Goal: Find contact information: Find contact information

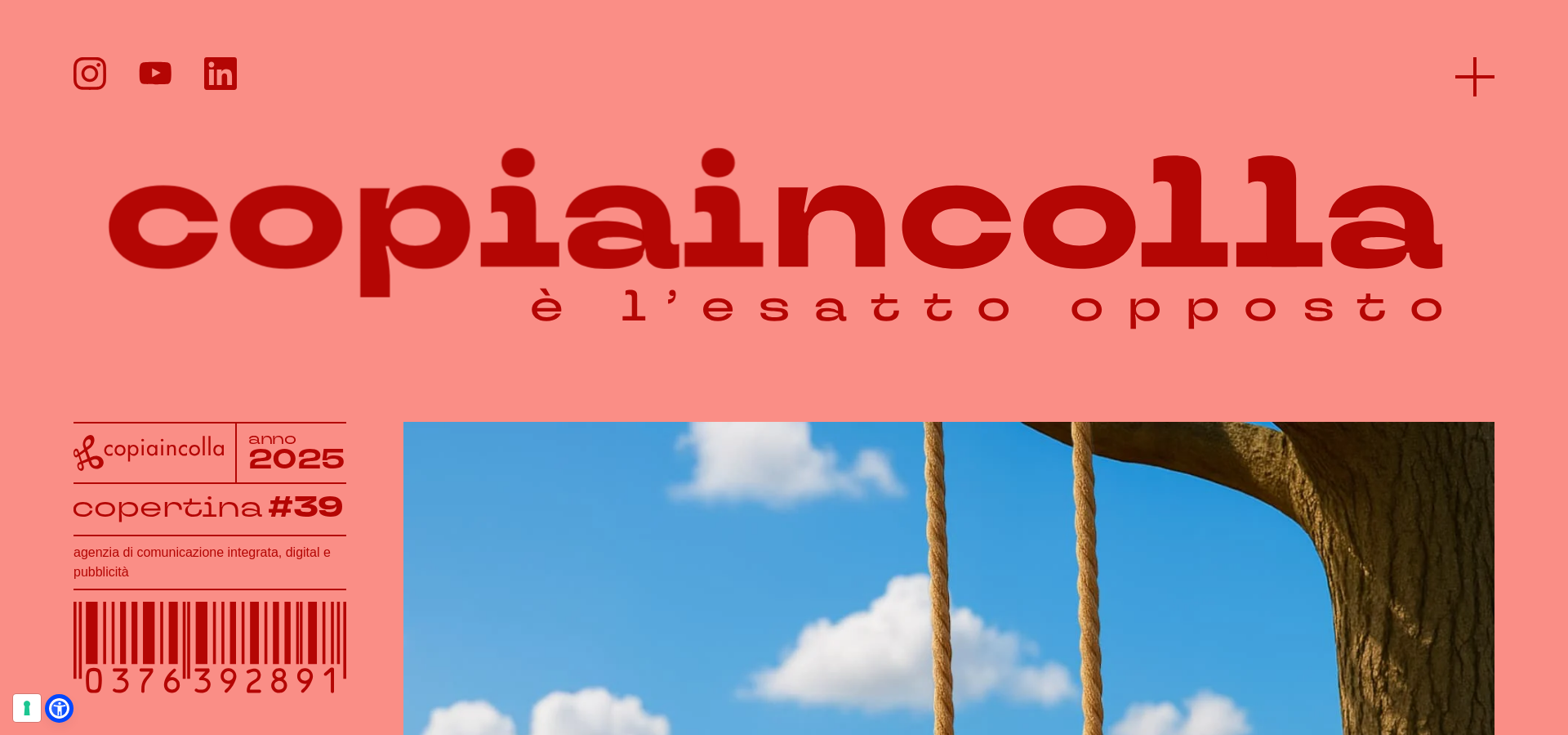
scroll to position [1, 0]
click at [1477, 69] on icon at bounding box center [1475, 77] width 39 height 39
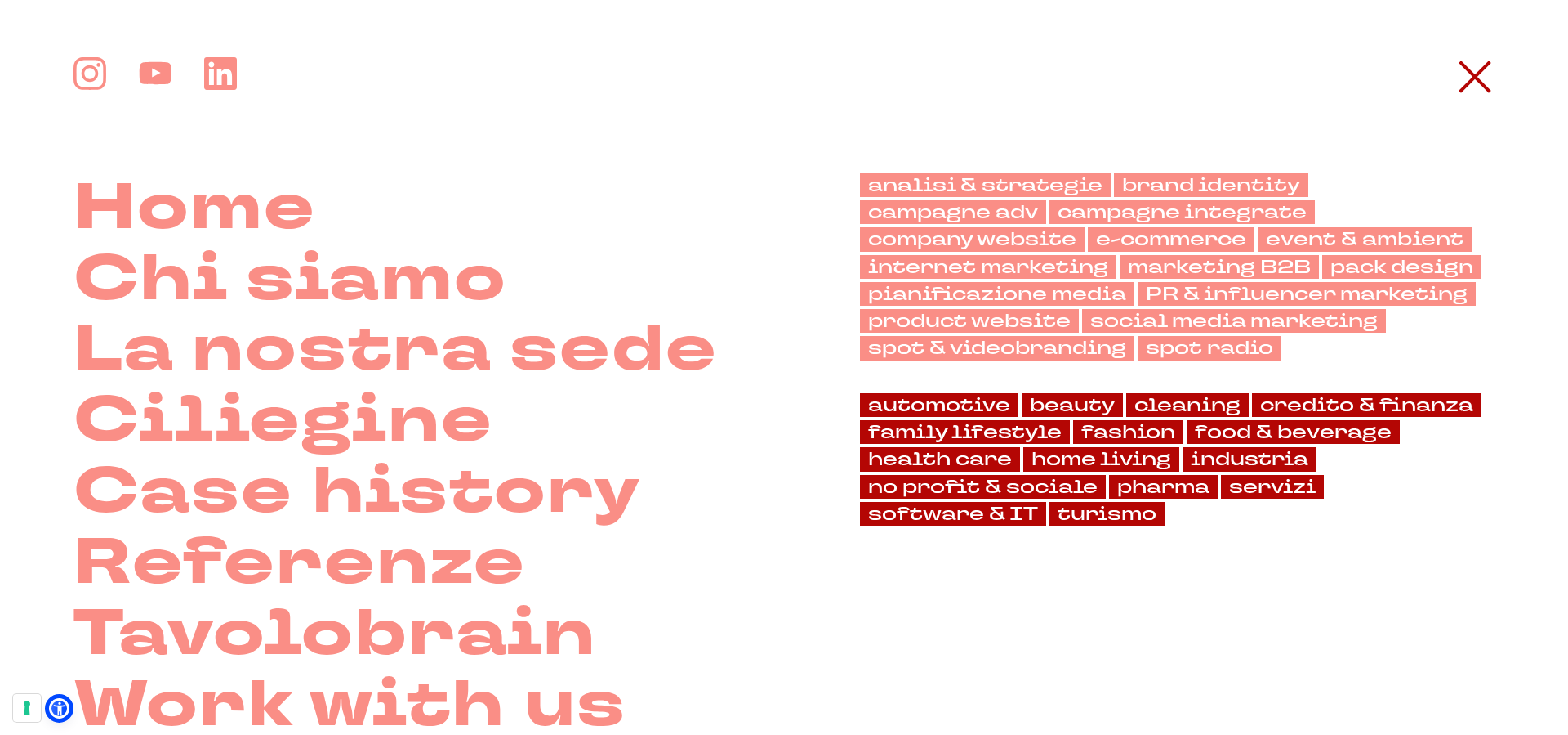
scroll to position [0, 0]
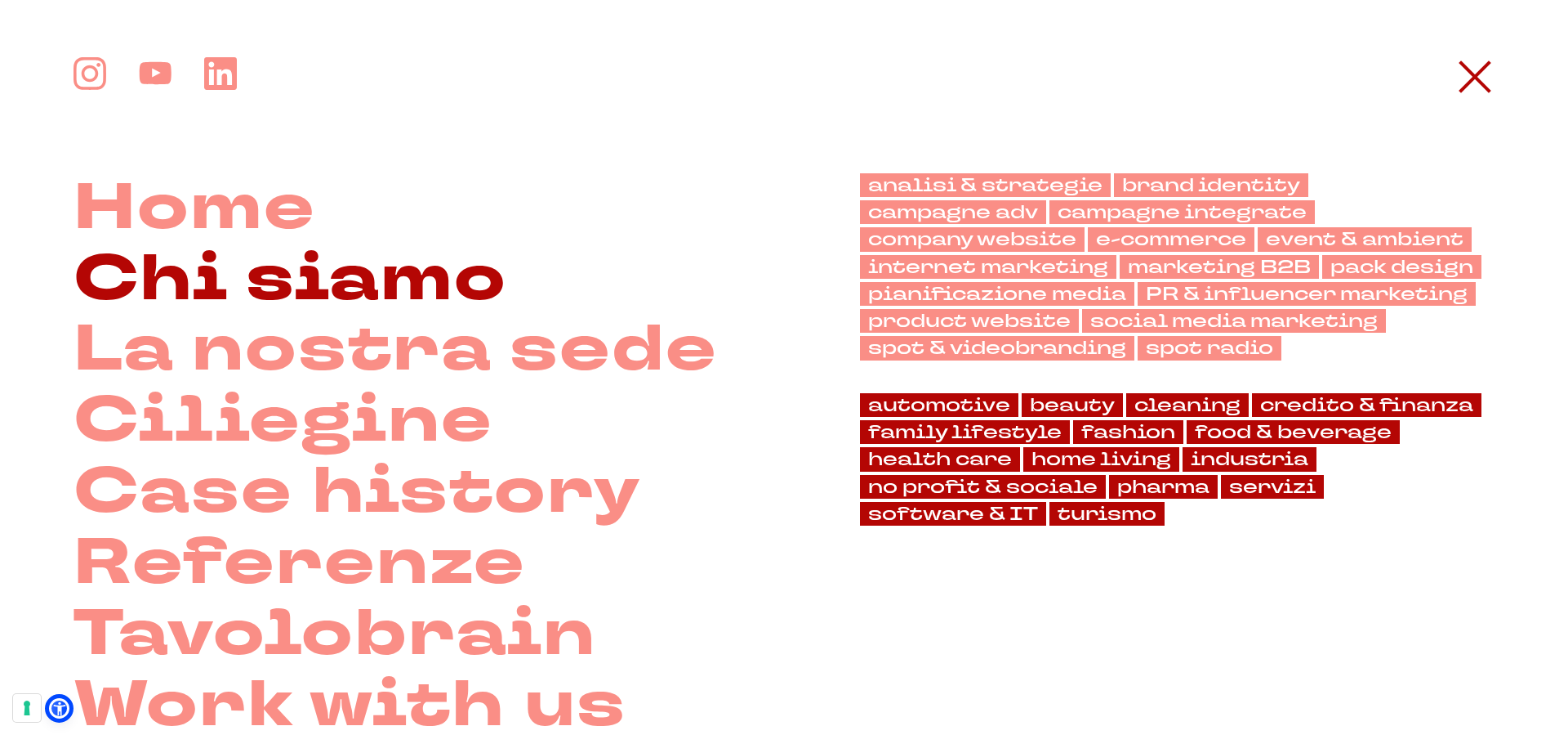
click at [350, 282] on link "Chi siamo" at bounding box center [290, 280] width 434 height 71
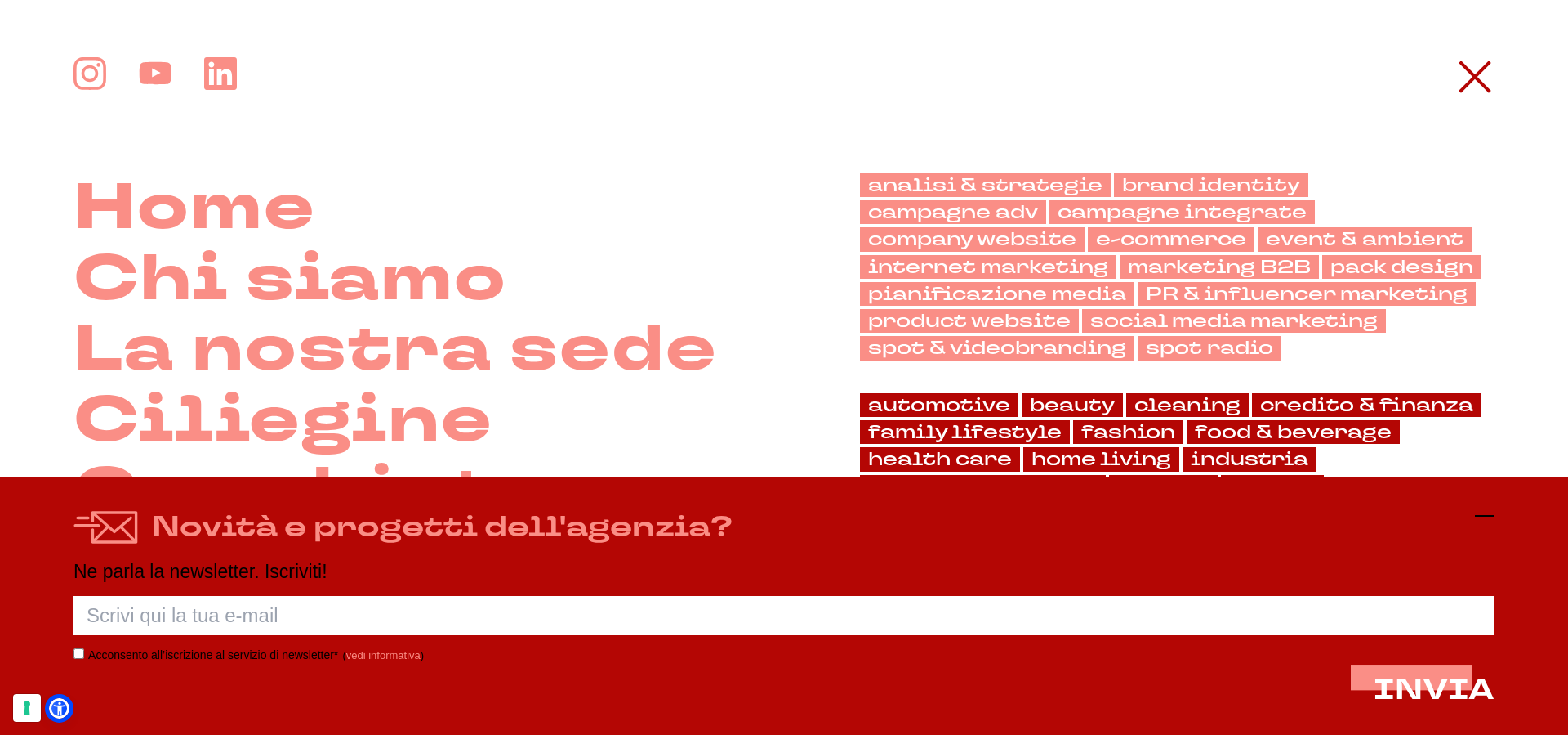
click at [1490, 514] on icon at bounding box center [1485, 515] width 19 height 19
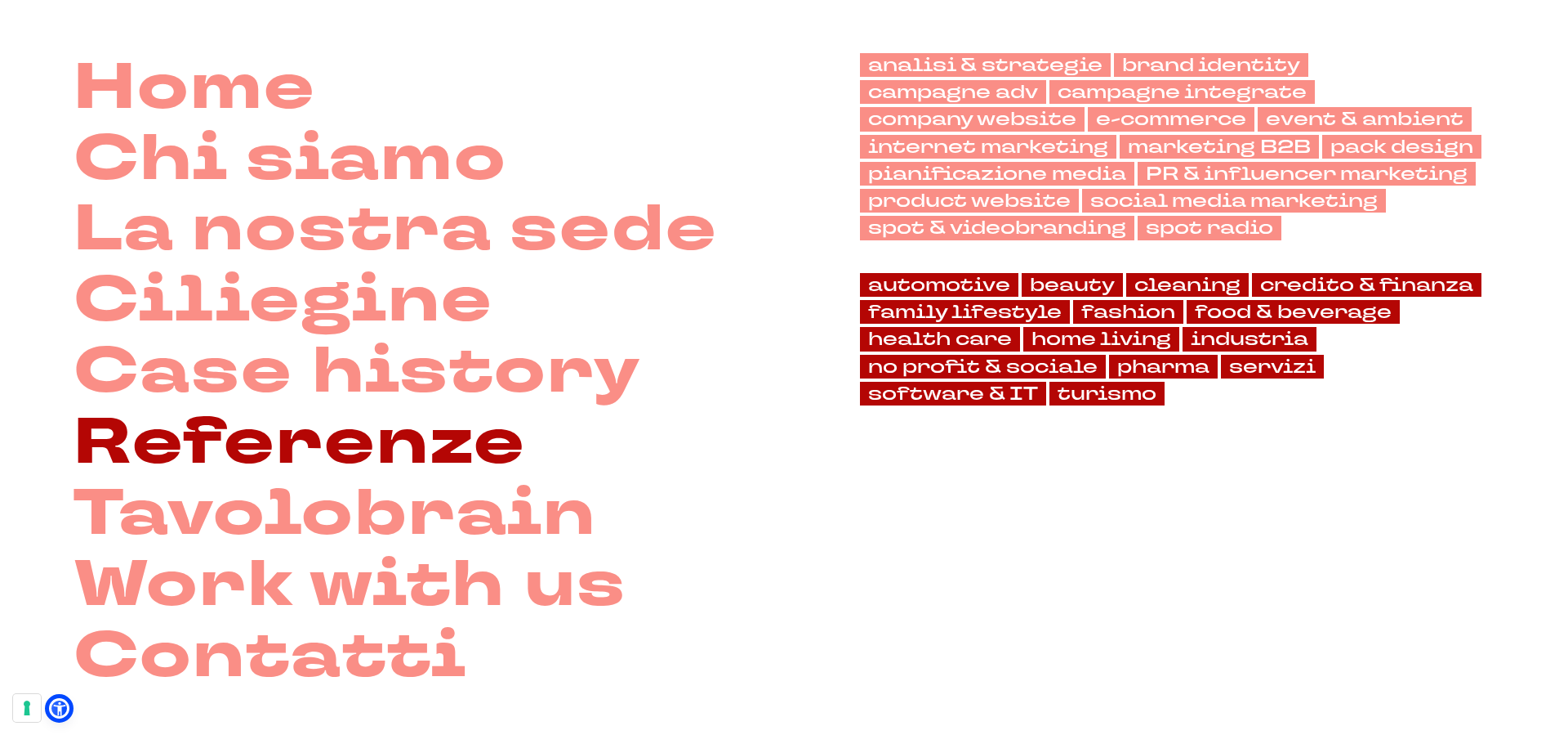
scroll to position [420, 0]
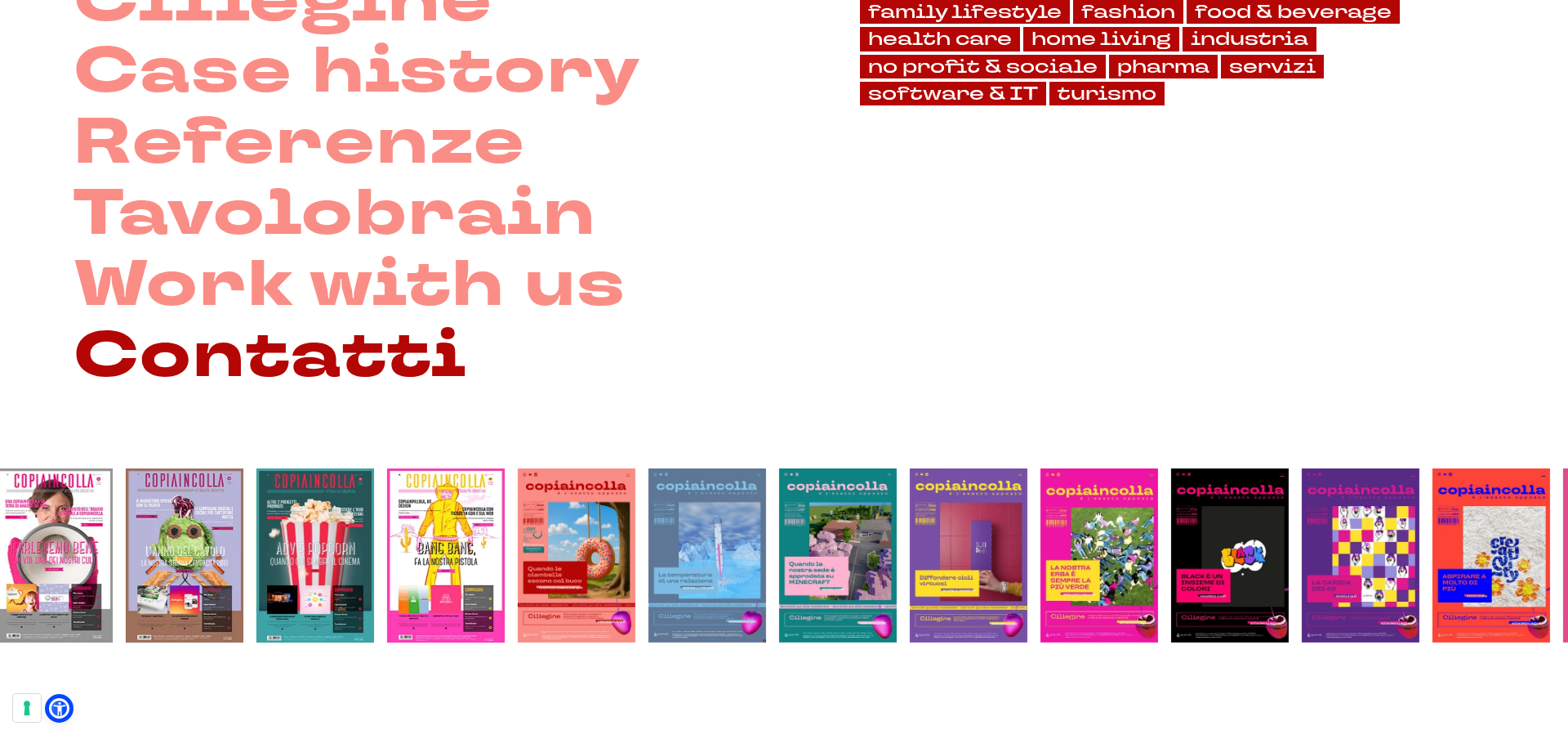
click at [382, 364] on link "Contatti" at bounding box center [270, 356] width 393 height 71
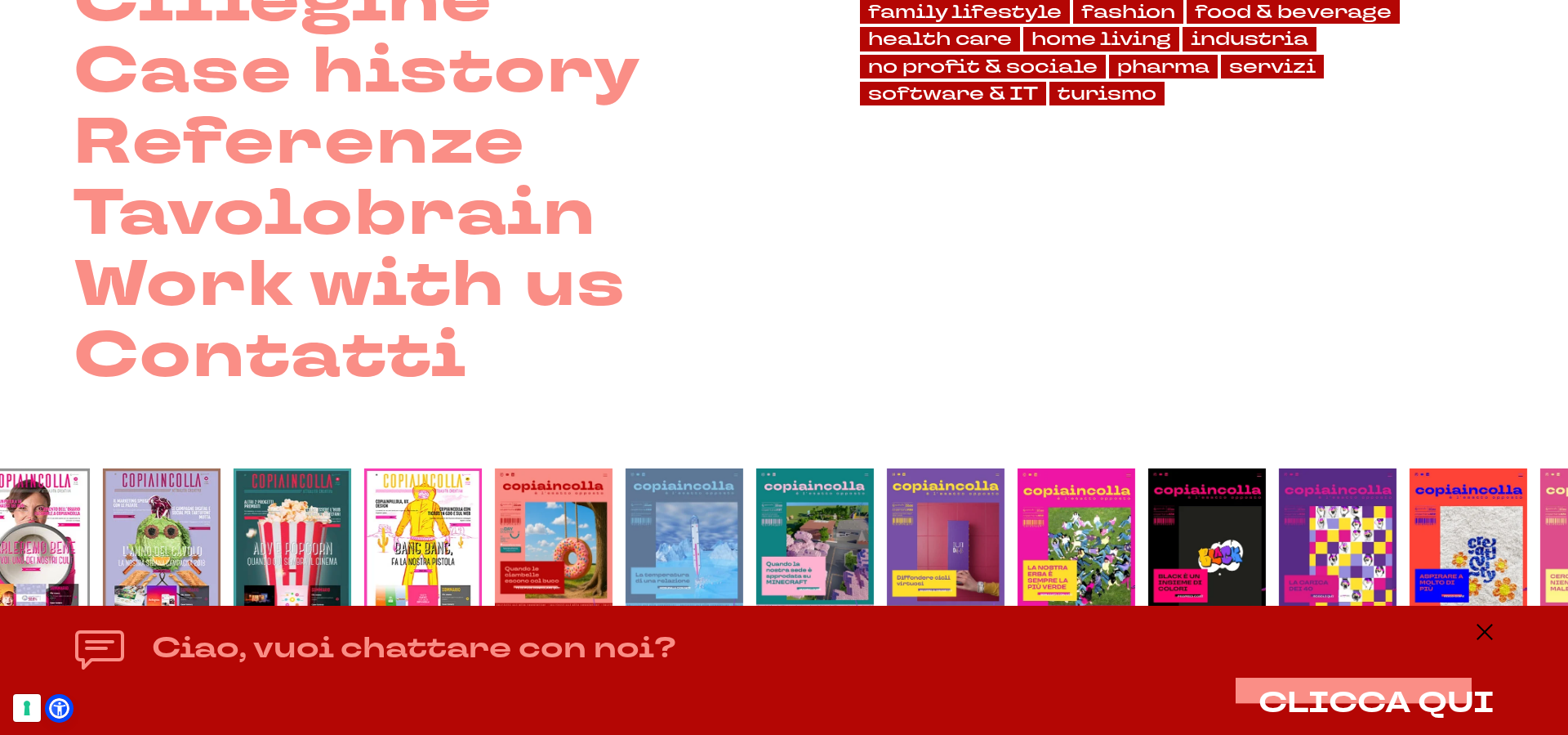
drag, startPoint x: 256, startPoint y: 566, endPoint x: 244, endPoint y: 573, distance: 13.9
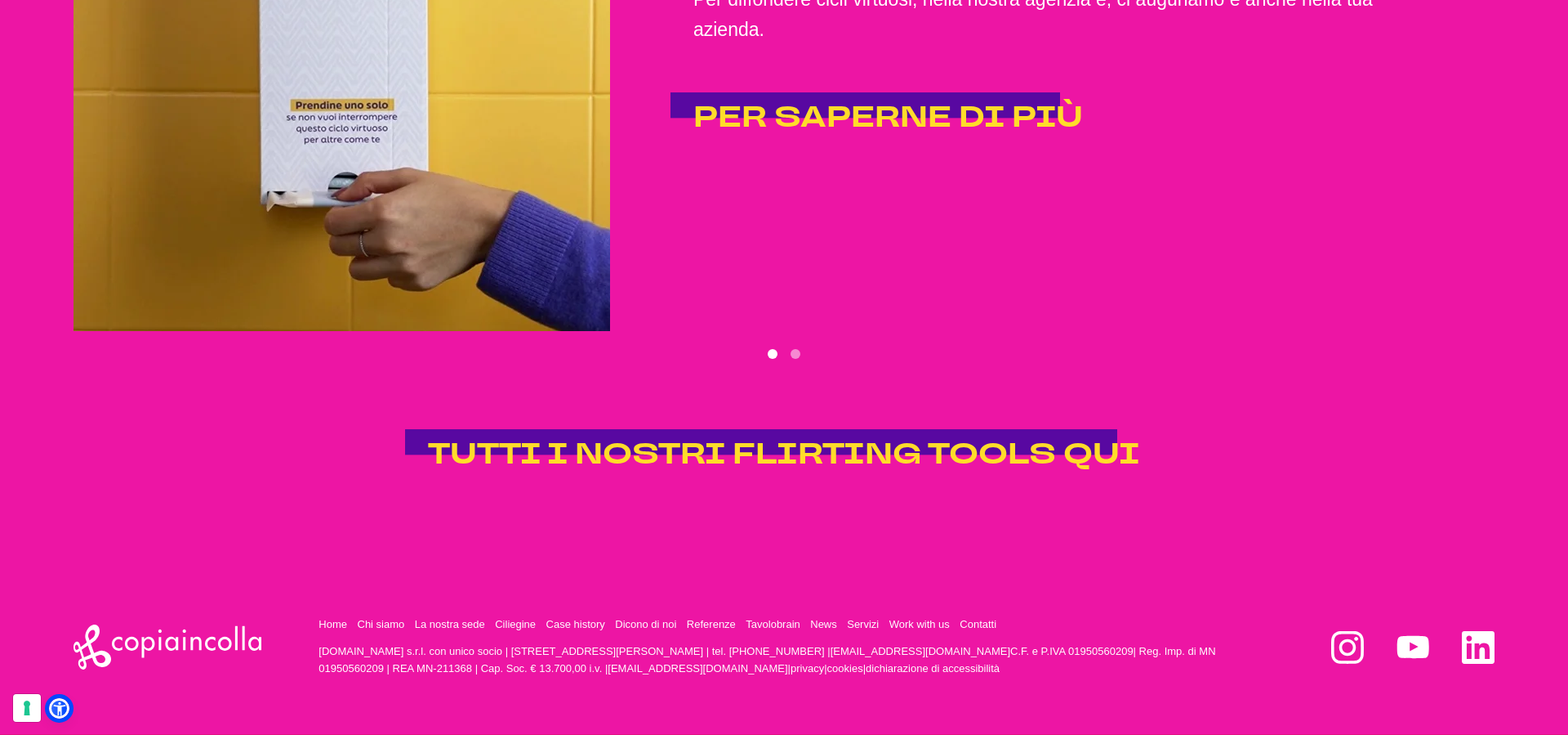
scroll to position [4020, 0]
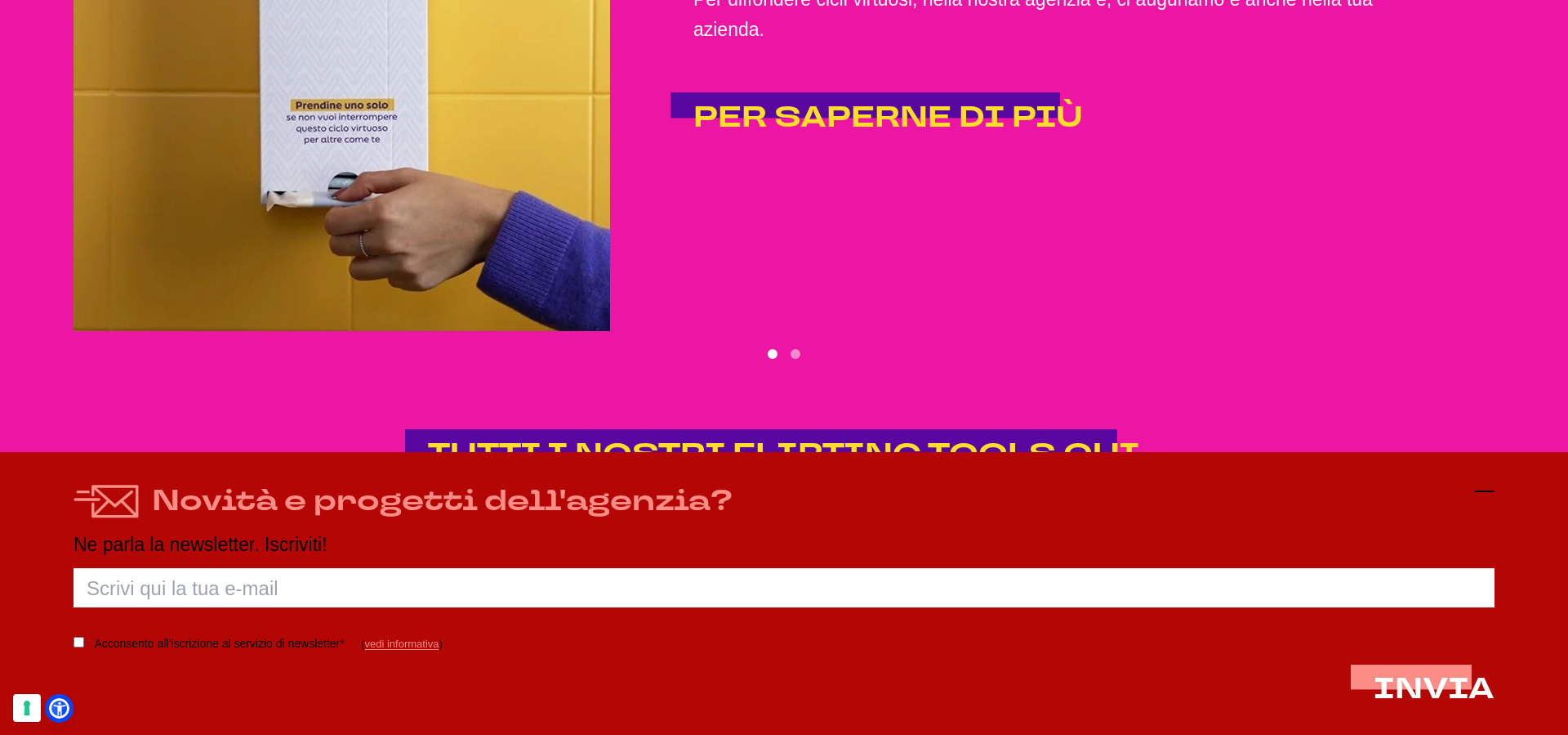
click at [1489, 490] on icon at bounding box center [1485, 491] width 19 height 19
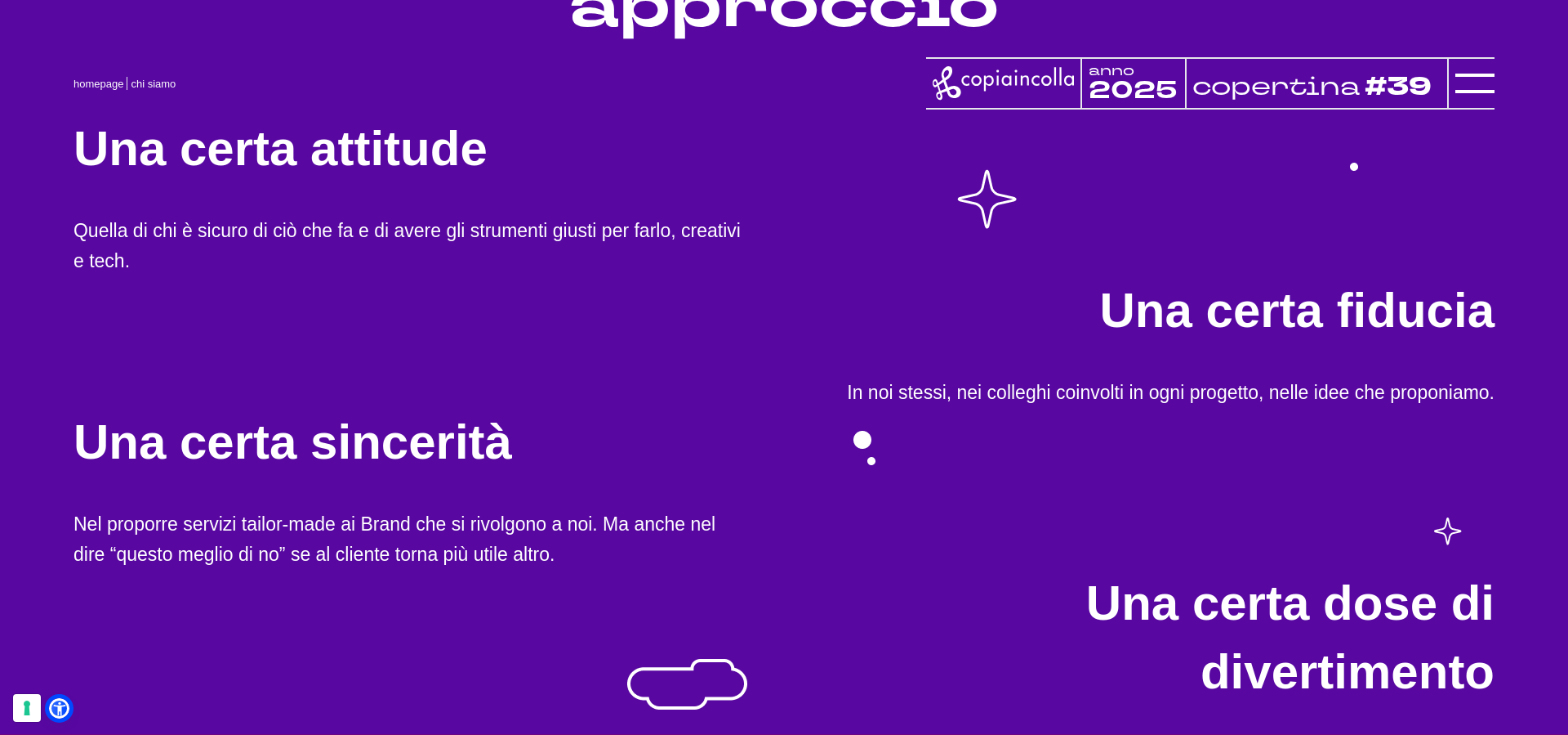
click at [1468, 103] on div at bounding box center [1471, 83] width 48 height 52
click at [1480, 87] on icon at bounding box center [1475, 83] width 39 height 39
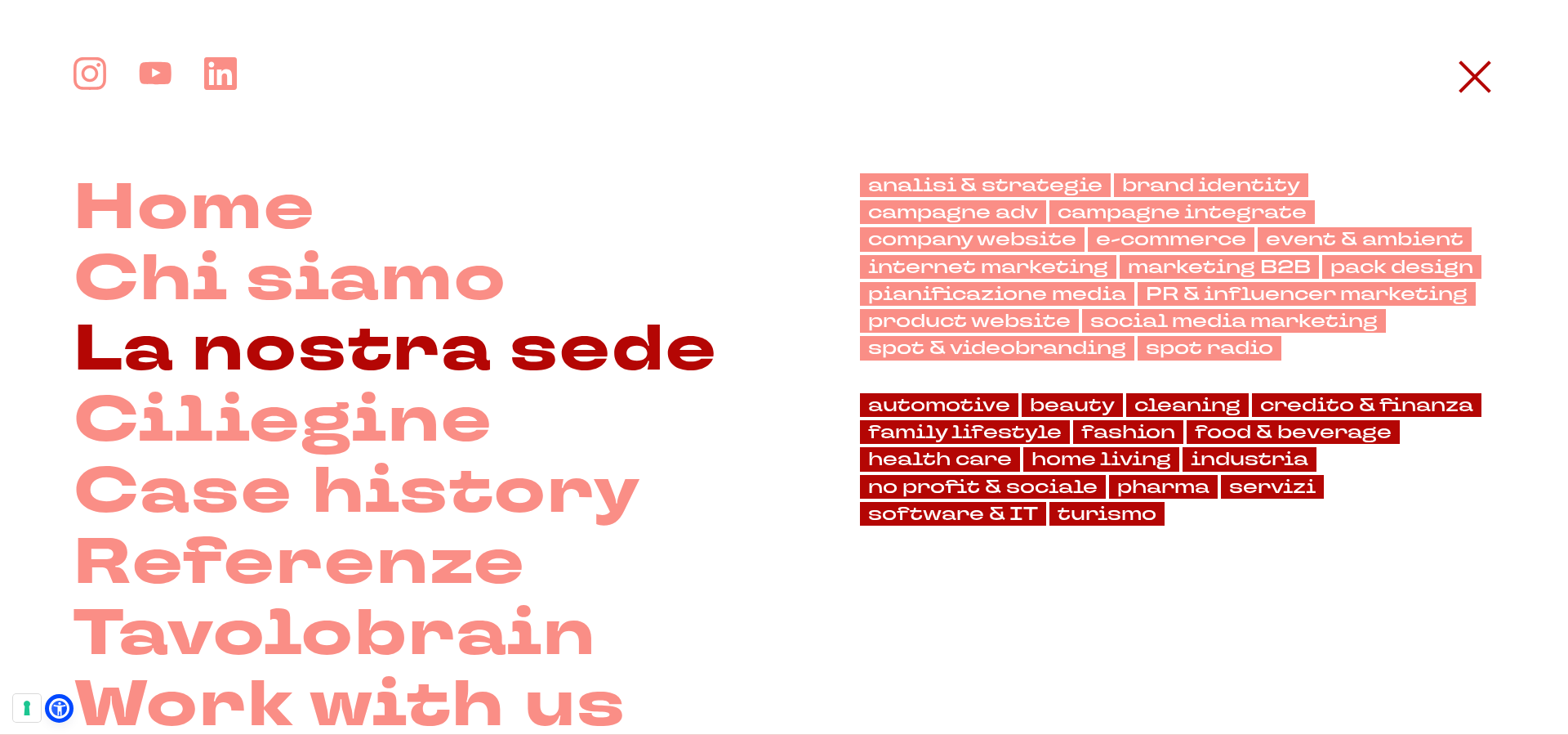
click at [406, 376] on link "La nostra sede" at bounding box center [395, 350] width 645 height 71
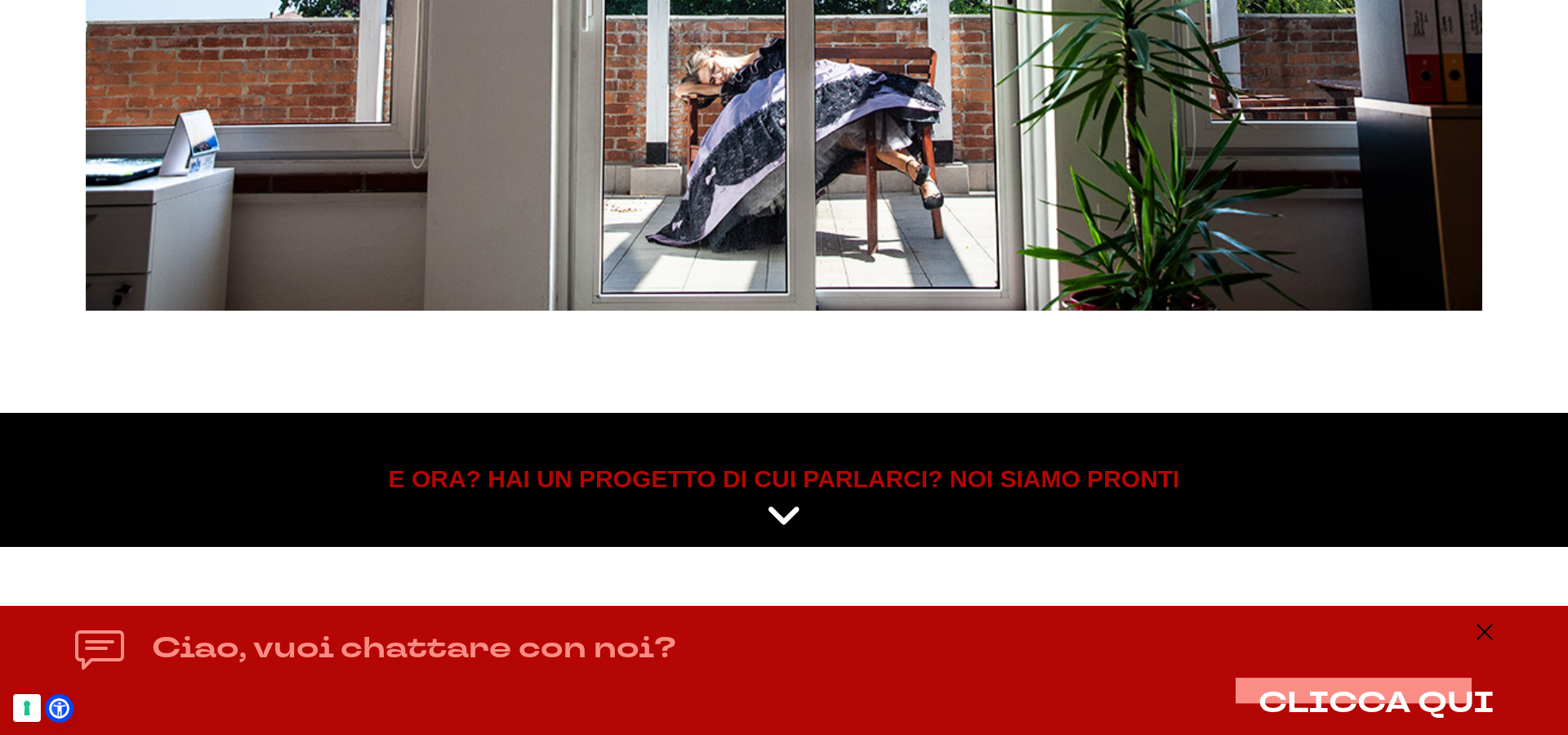
scroll to position [8333, 0]
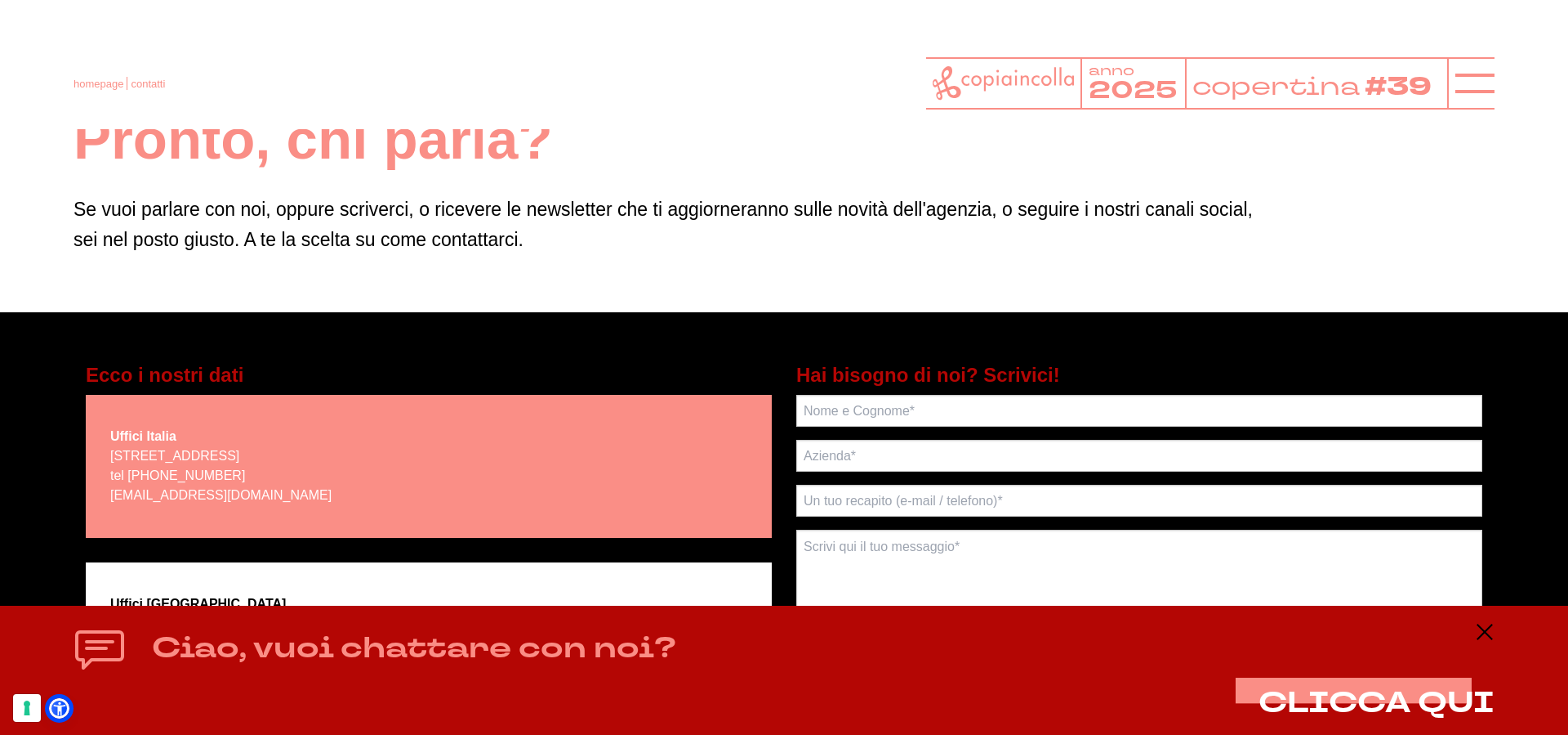
scroll to position [45, 0]
